Goal: Information Seeking & Learning: Learn about a topic

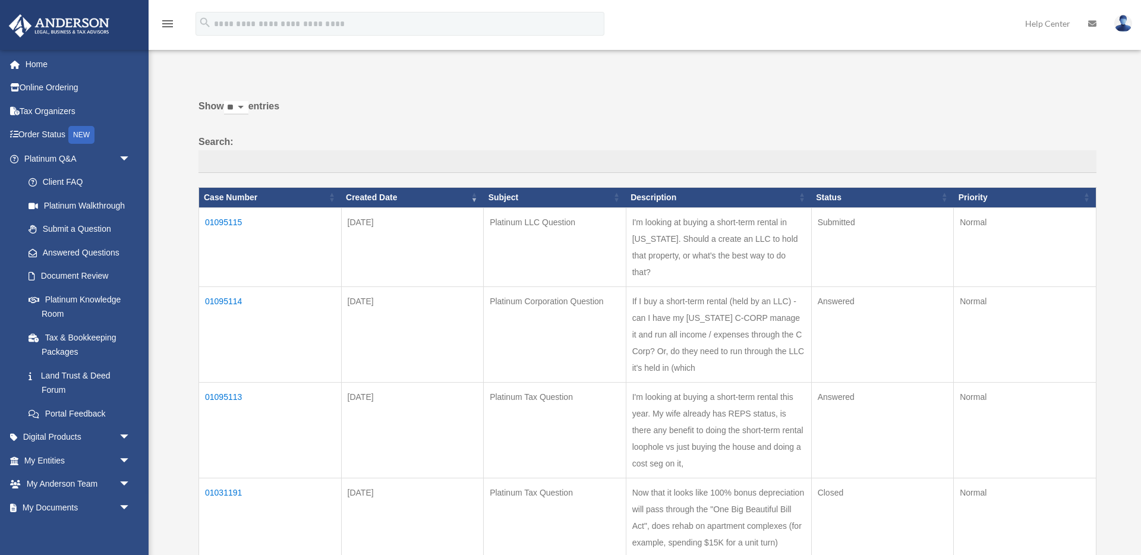
scroll to position [46, 0]
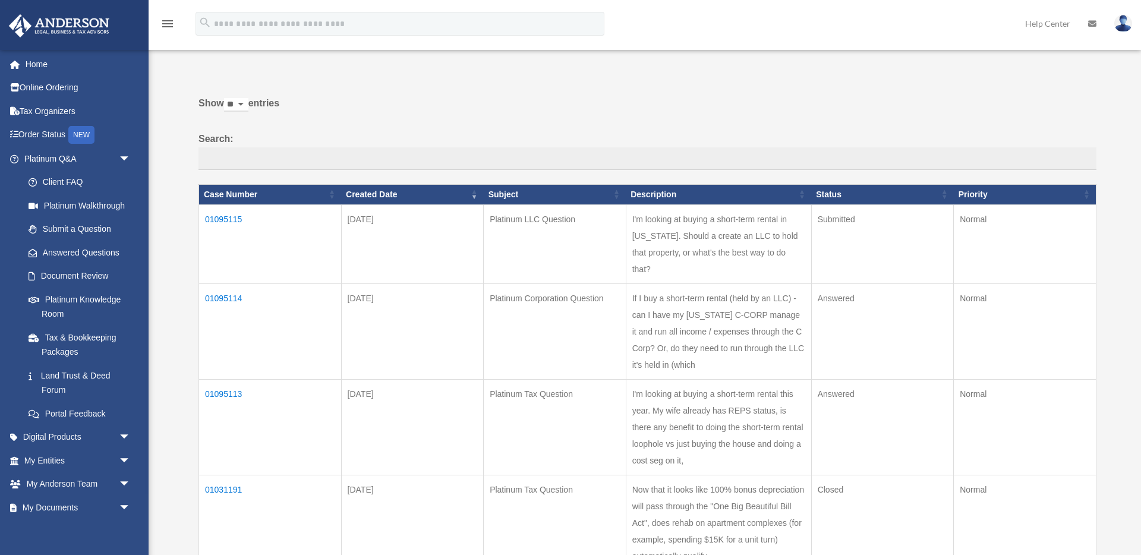
click at [228, 379] on td "01095113" at bounding box center [270, 427] width 143 height 96
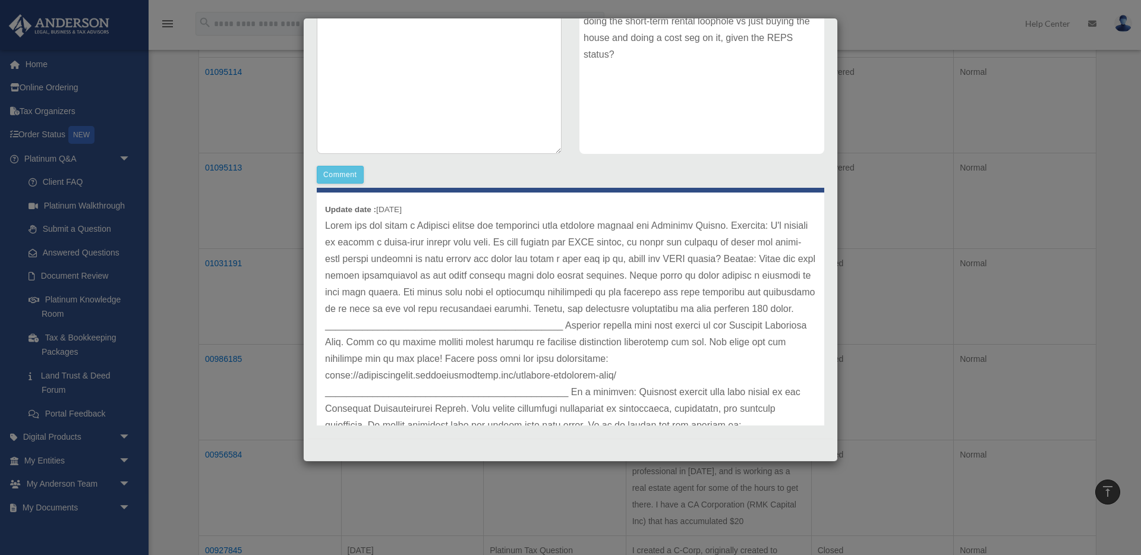
scroll to position [462, 0]
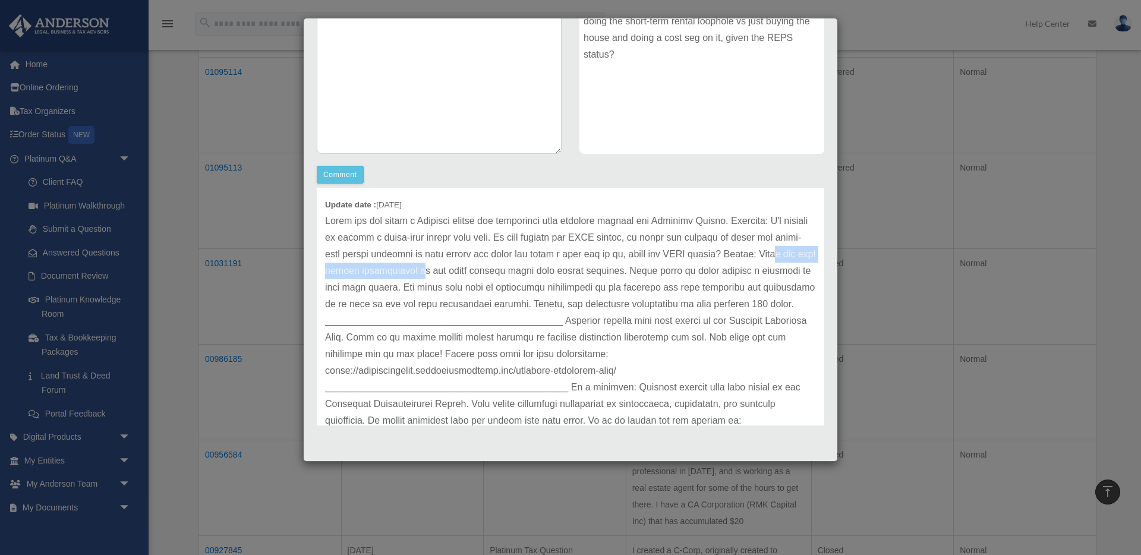
drag, startPoint x: 369, startPoint y: 255, endPoint x: 487, endPoint y: 260, distance: 117.7
click at [487, 260] on p at bounding box center [570, 329] width 491 height 233
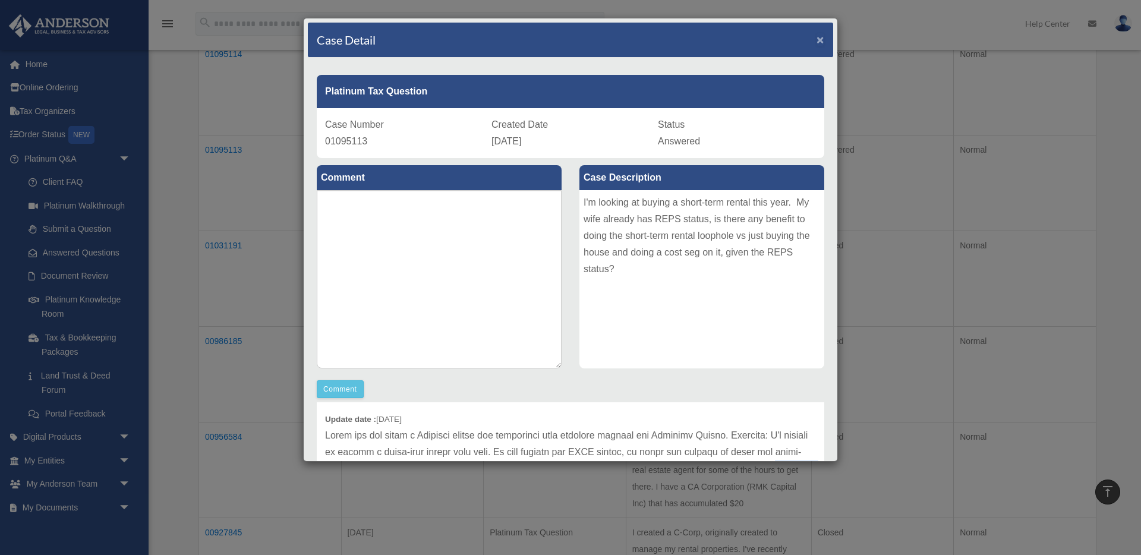
click at [819, 45] on span "×" at bounding box center [820, 40] width 8 height 14
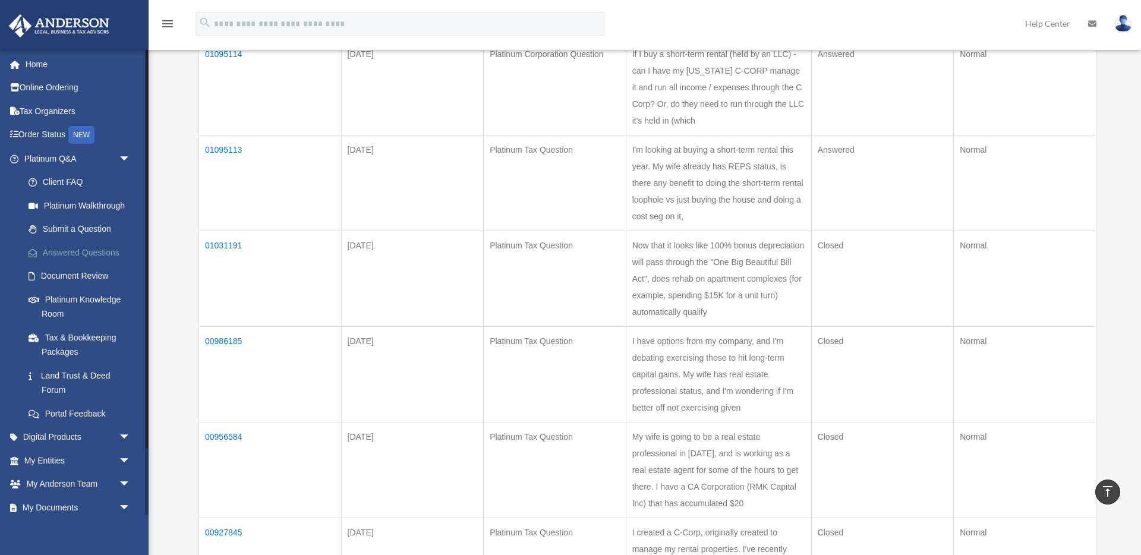
click at [73, 250] on link "Answered Questions" at bounding box center [83, 253] width 132 height 24
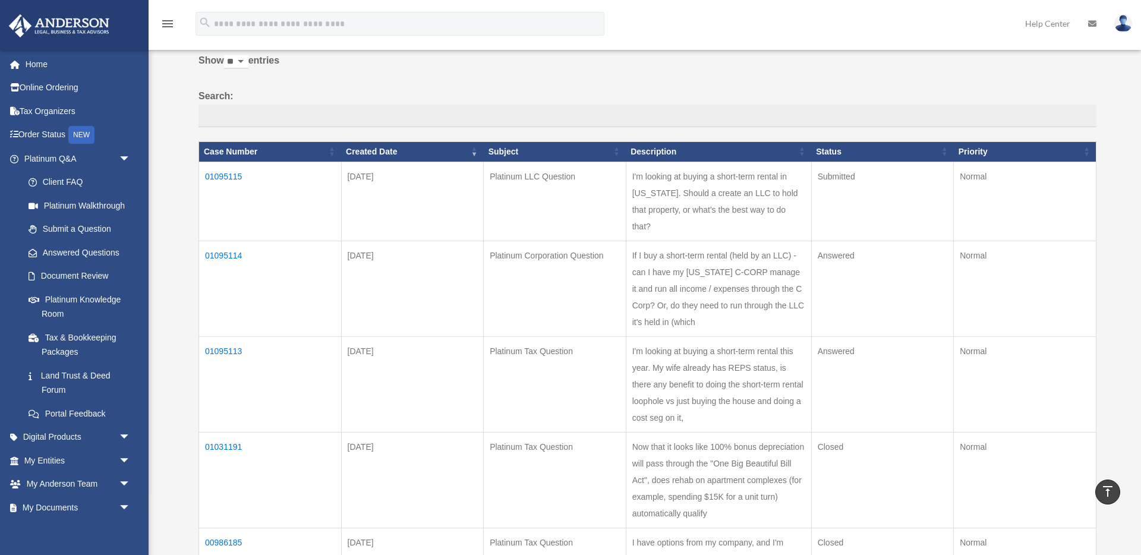
scroll to position [87, 0]
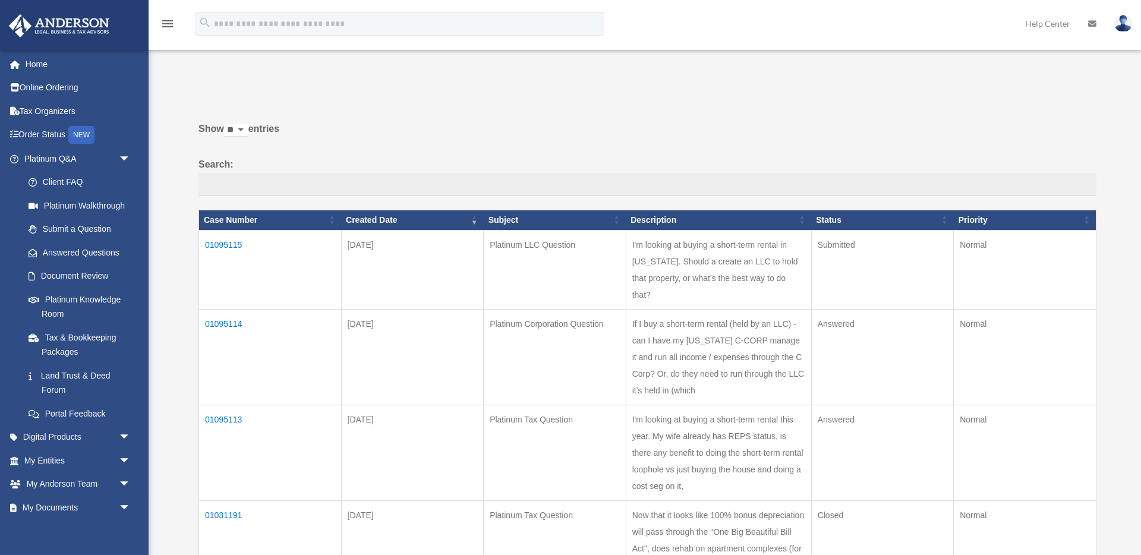
click at [219, 238] on td "01095115" at bounding box center [270, 269] width 143 height 79
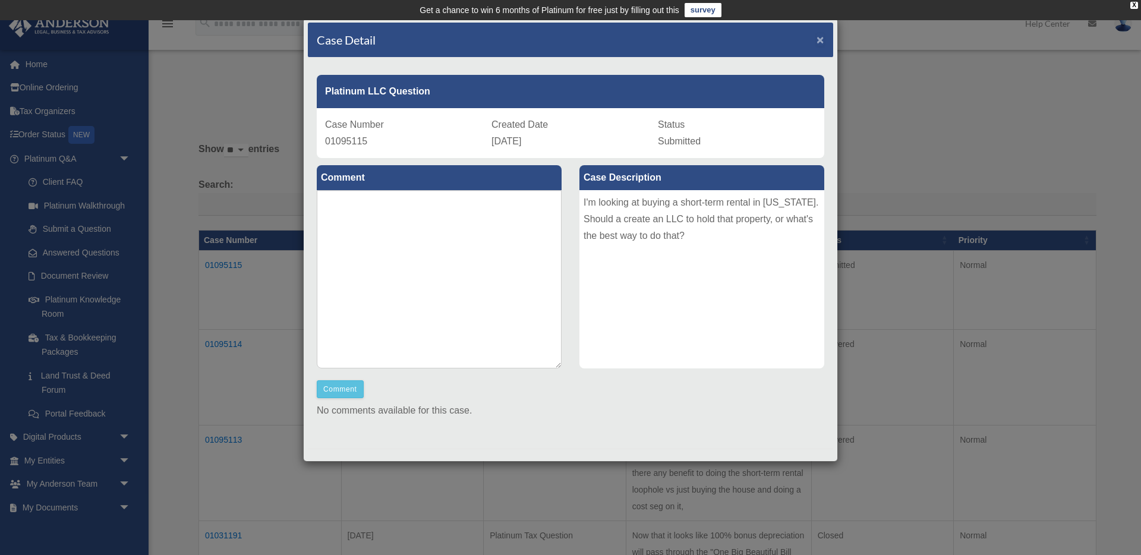
click at [820, 39] on span "×" at bounding box center [820, 40] width 8 height 14
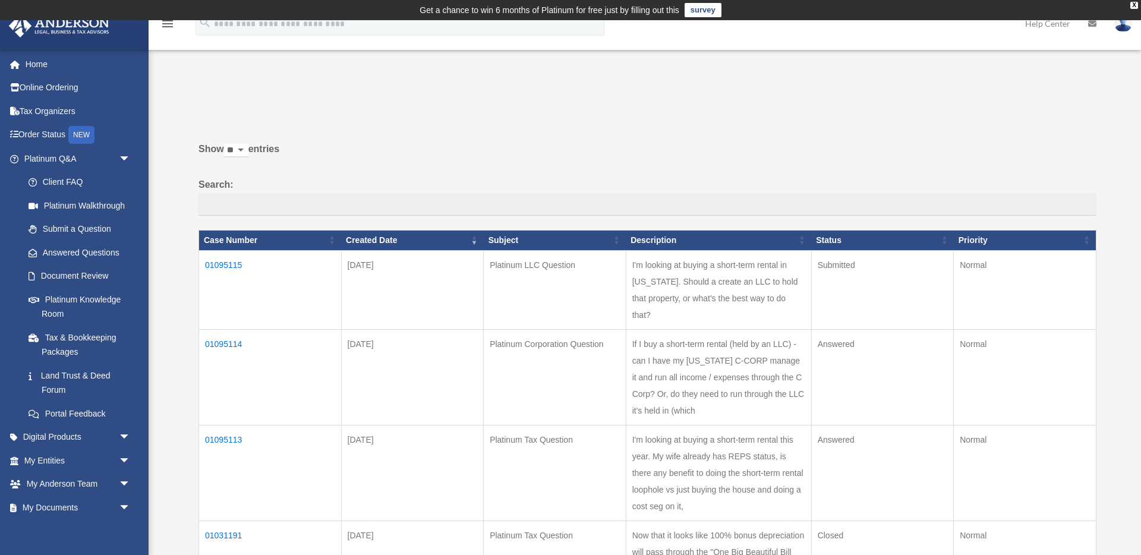
click at [231, 329] on td "01095114" at bounding box center [270, 377] width 143 height 96
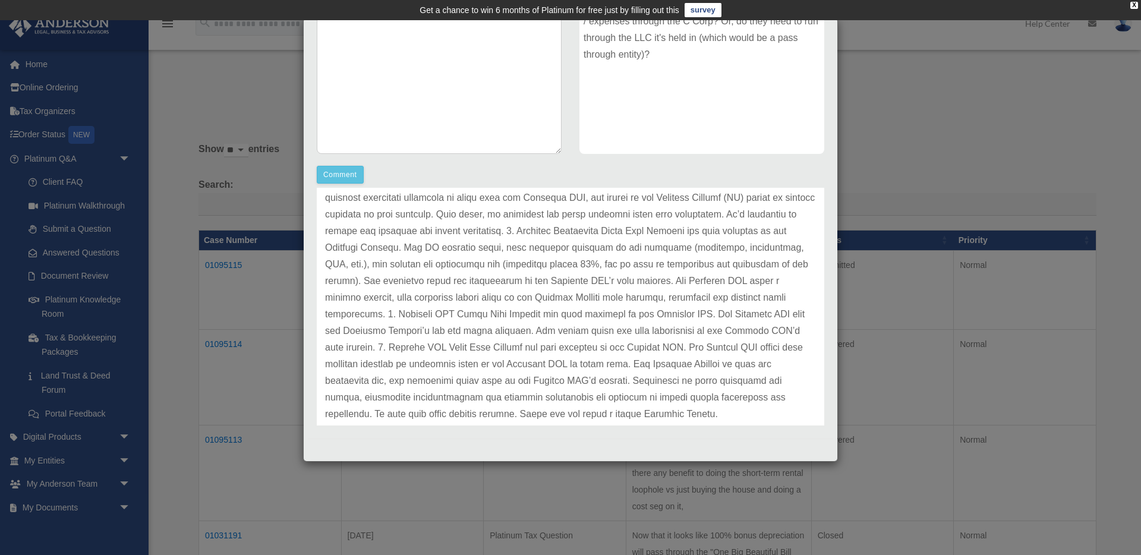
scroll to position [91, 0]
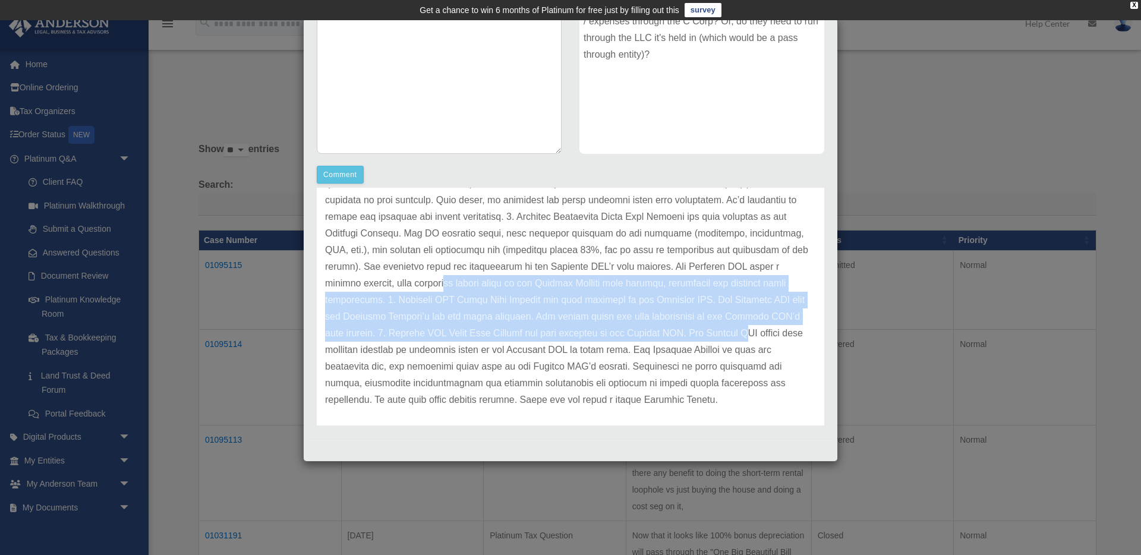
drag, startPoint x: 402, startPoint y: 281, endPoint x: 510, endPoint y: 302, distance: 110.1
click at [683, 331] on p at bounding box center [570, 284] width 491 height 250
